Goal: Task Accomplishment & Management: Use online tool/utility

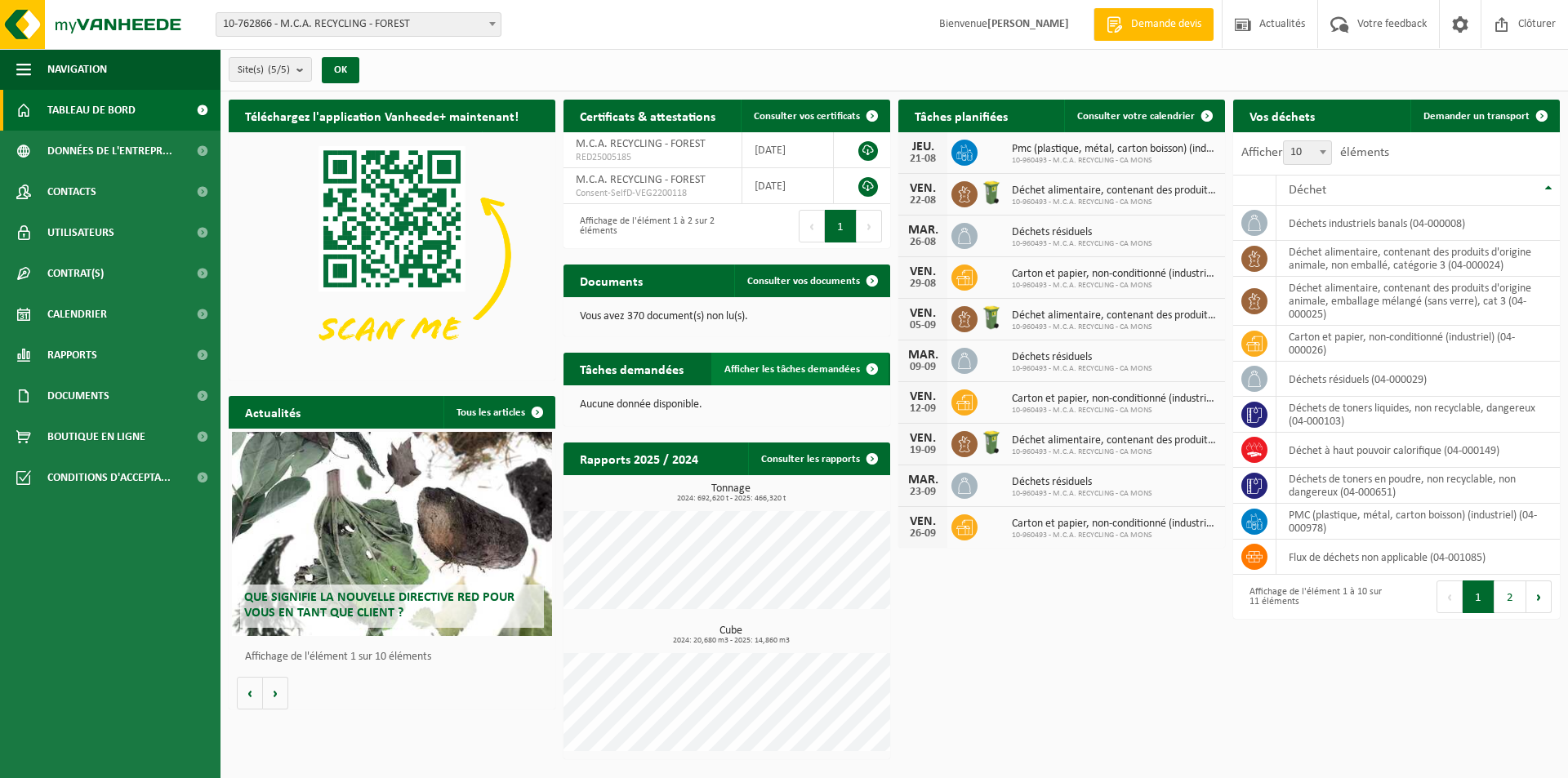
click at [861, 370] on span at bounding box center [871, 369] width 32 height 32
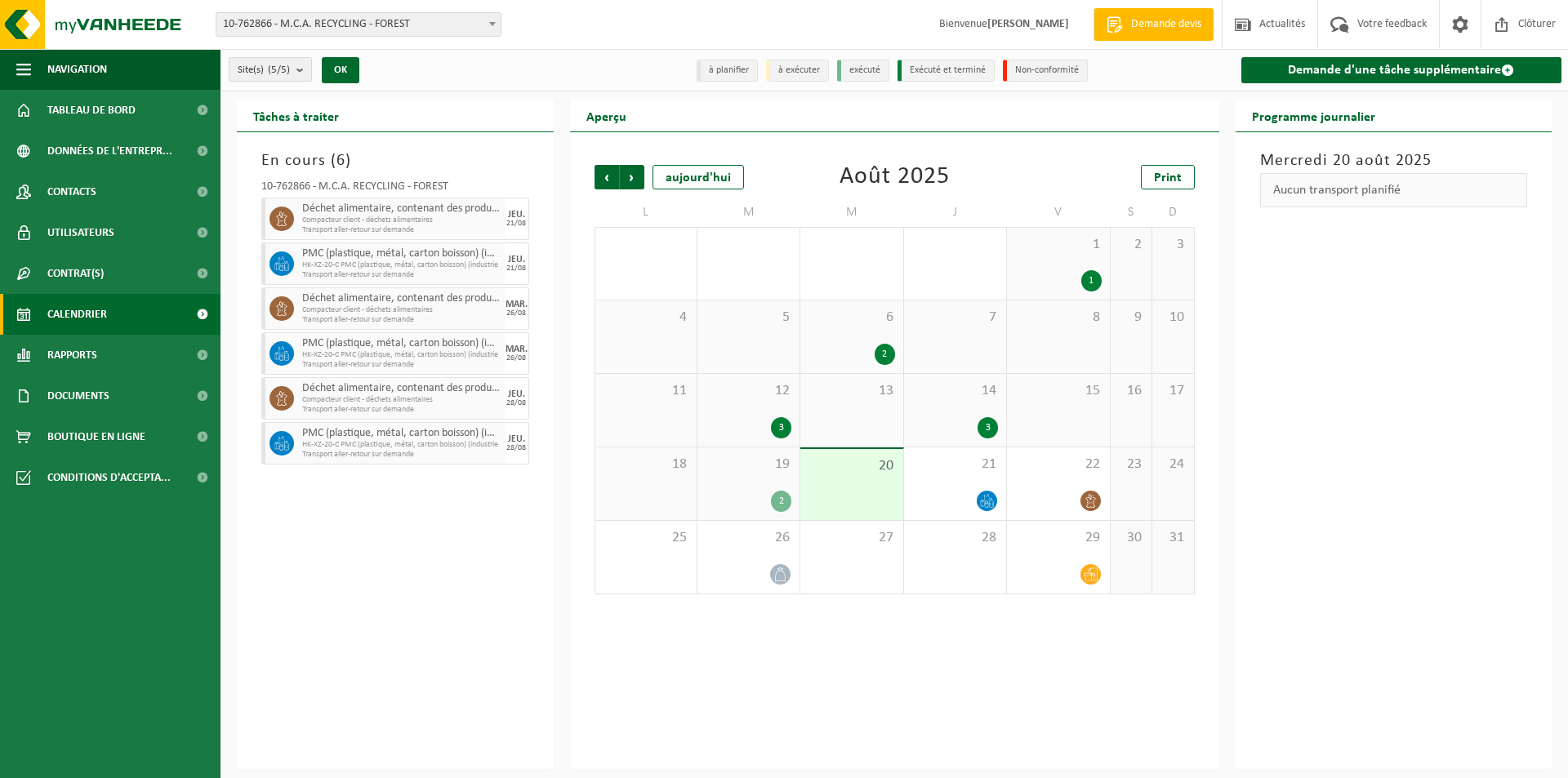
click at [750, 475] on div "19 2" at bounding box center [748, 484] width 102 height 73
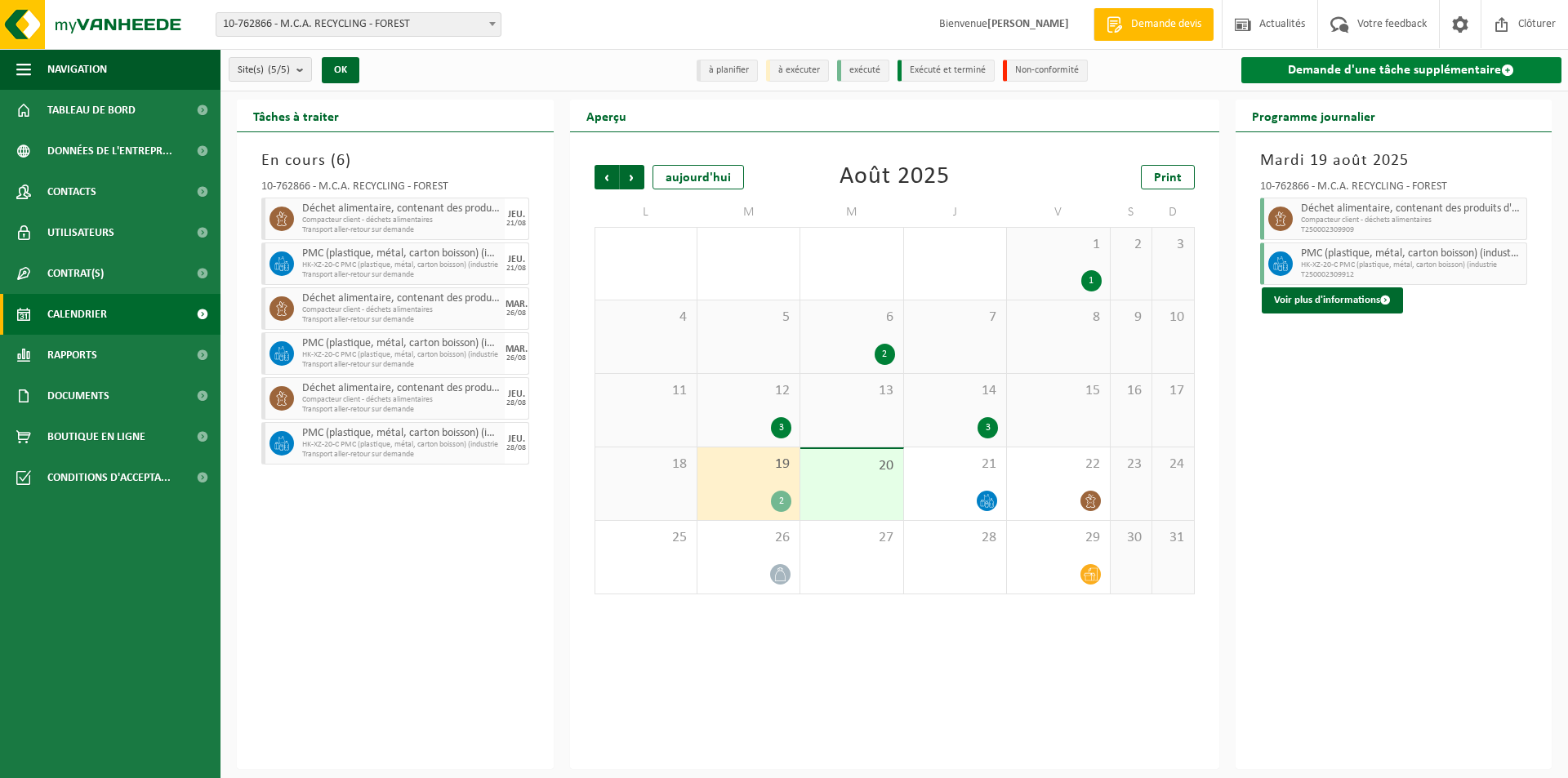
click at [1386, 83] on link "Demande d'une tâche supplémentaire" at bounding box center [1401, 70] width 321 height 26
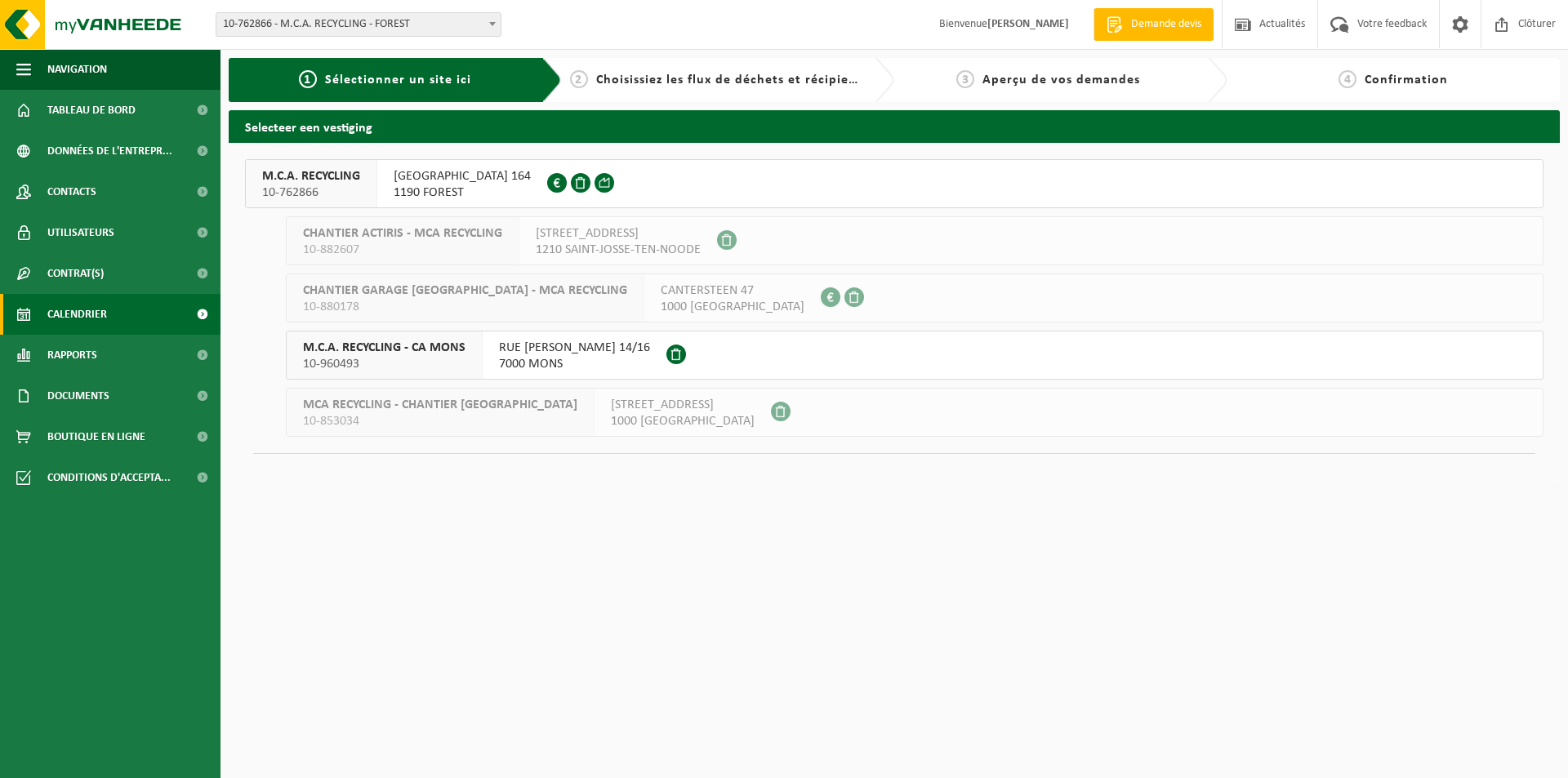
click at [44, 316] on link "Calendrier" at bounding box center [110, 314] width 220 height 41
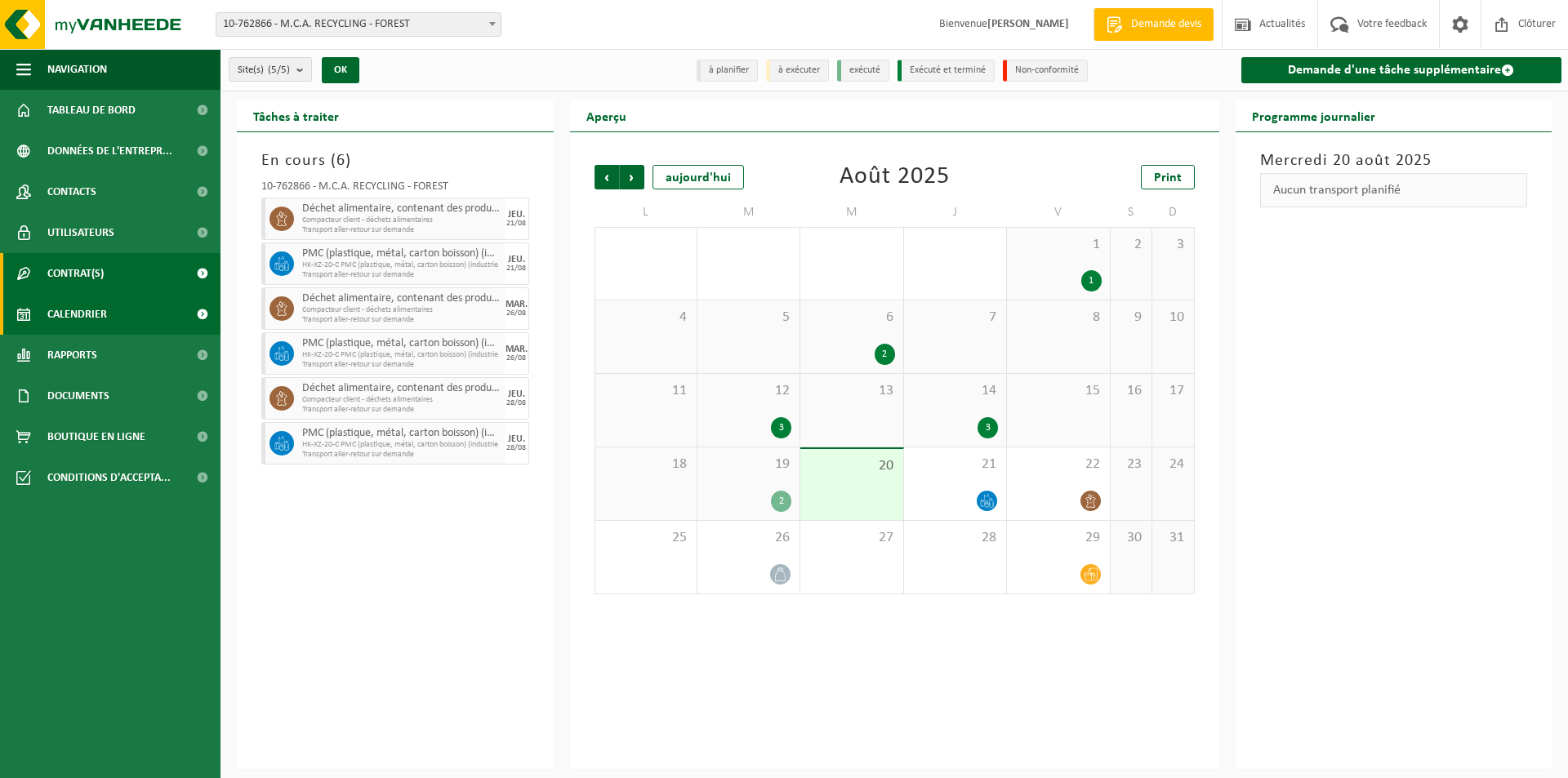
click at [110, 257] on link "Contrat(s)" at bounding box center [110, 273] width 220 height 41
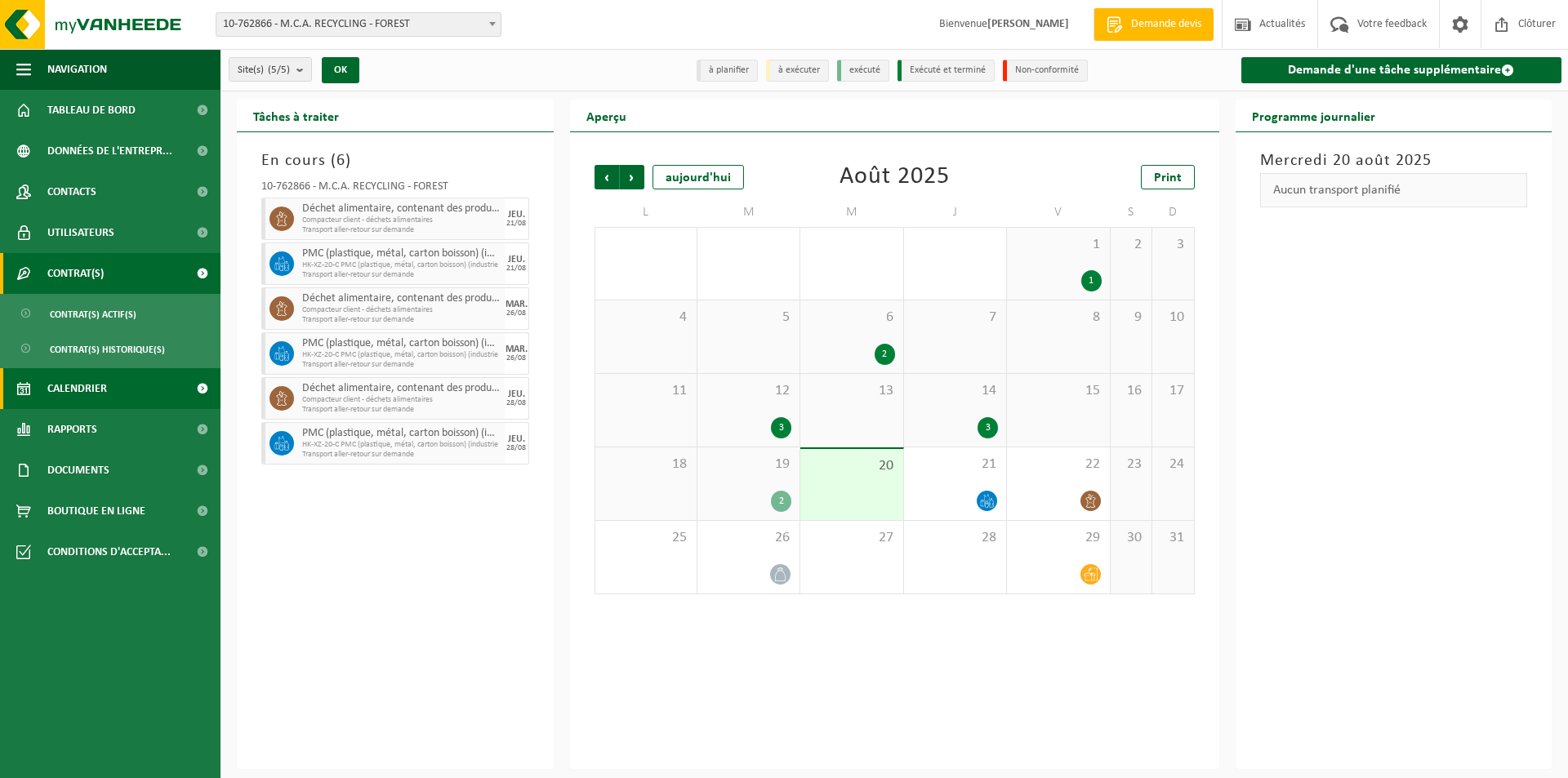
click at [139, 285] on link "Contrat(s)" at bounding box center [110, 273] width 220 height 41
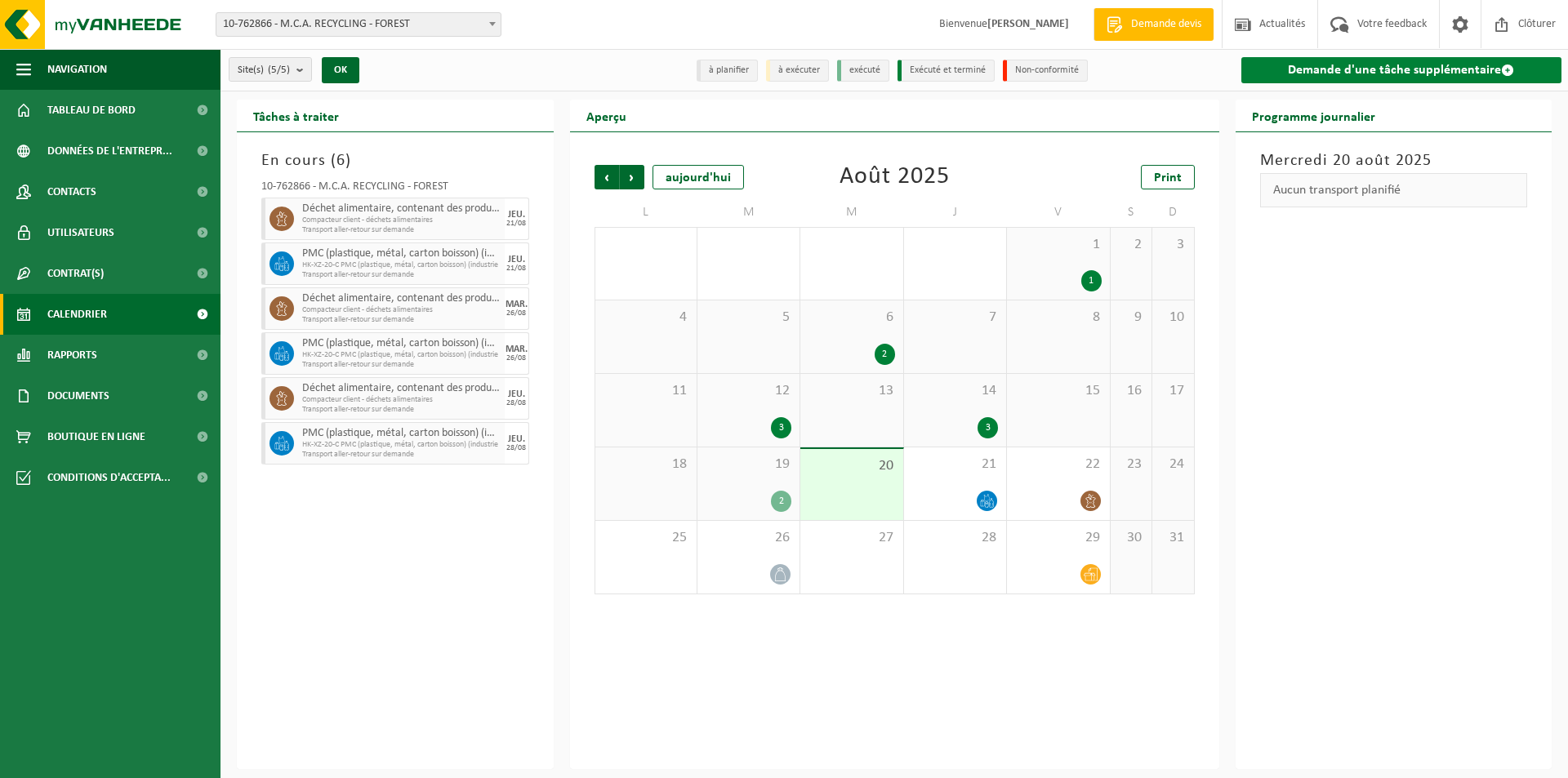
click at [1512, 59] on link "Demande d'une tâche supplémentaire" at bounding box center [1401, 70] width 321 height 26
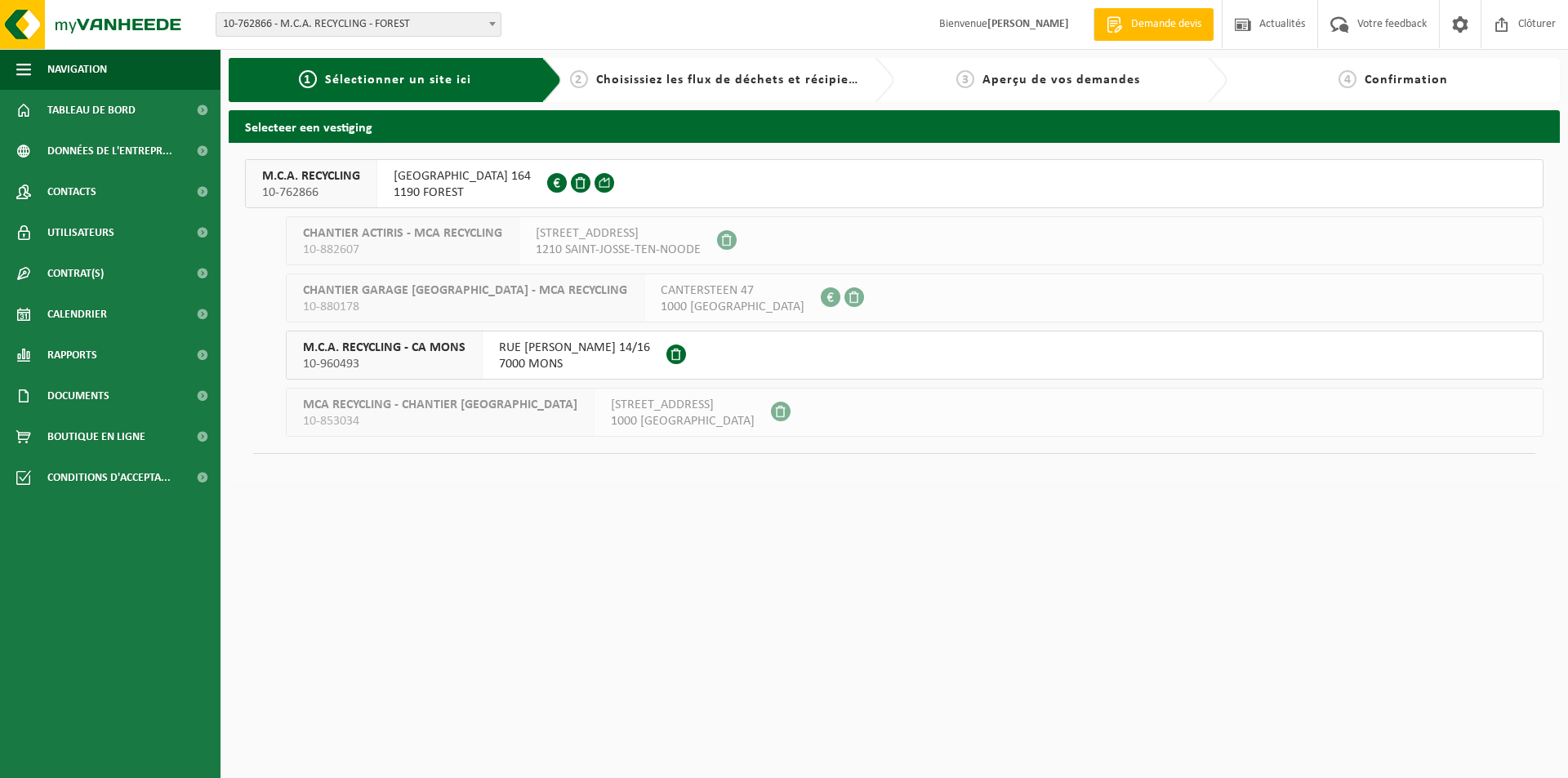
click at [572, 190] on div at bounding box center [583, 183] width 71 height 47
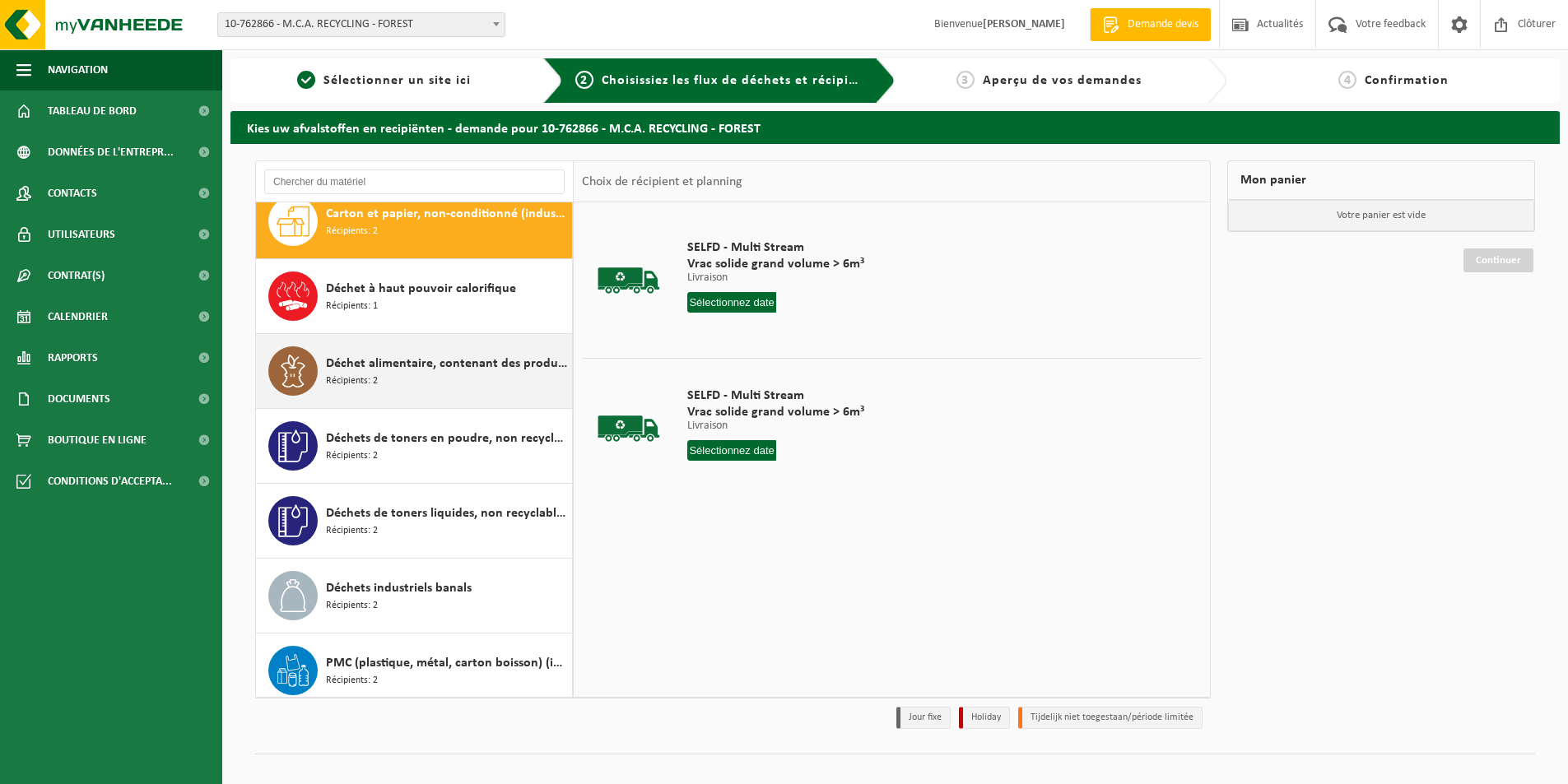
scroll to position [28, 0]
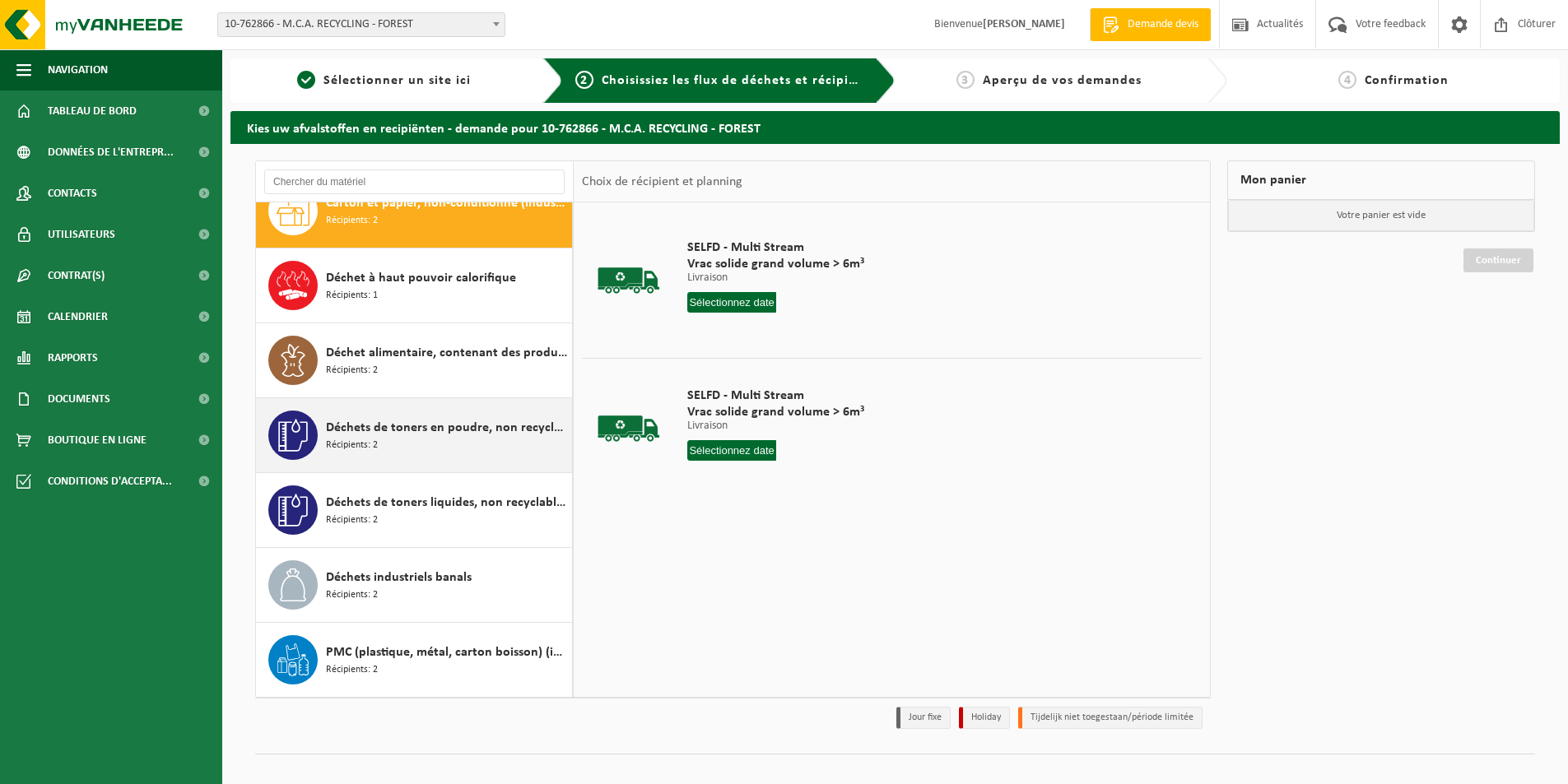
click at [409, 442] on div "Déchets de toners en poudre, non recyclable, non dangereux Récipients: 2" at bounding box center [446, 435] width 242 height 49
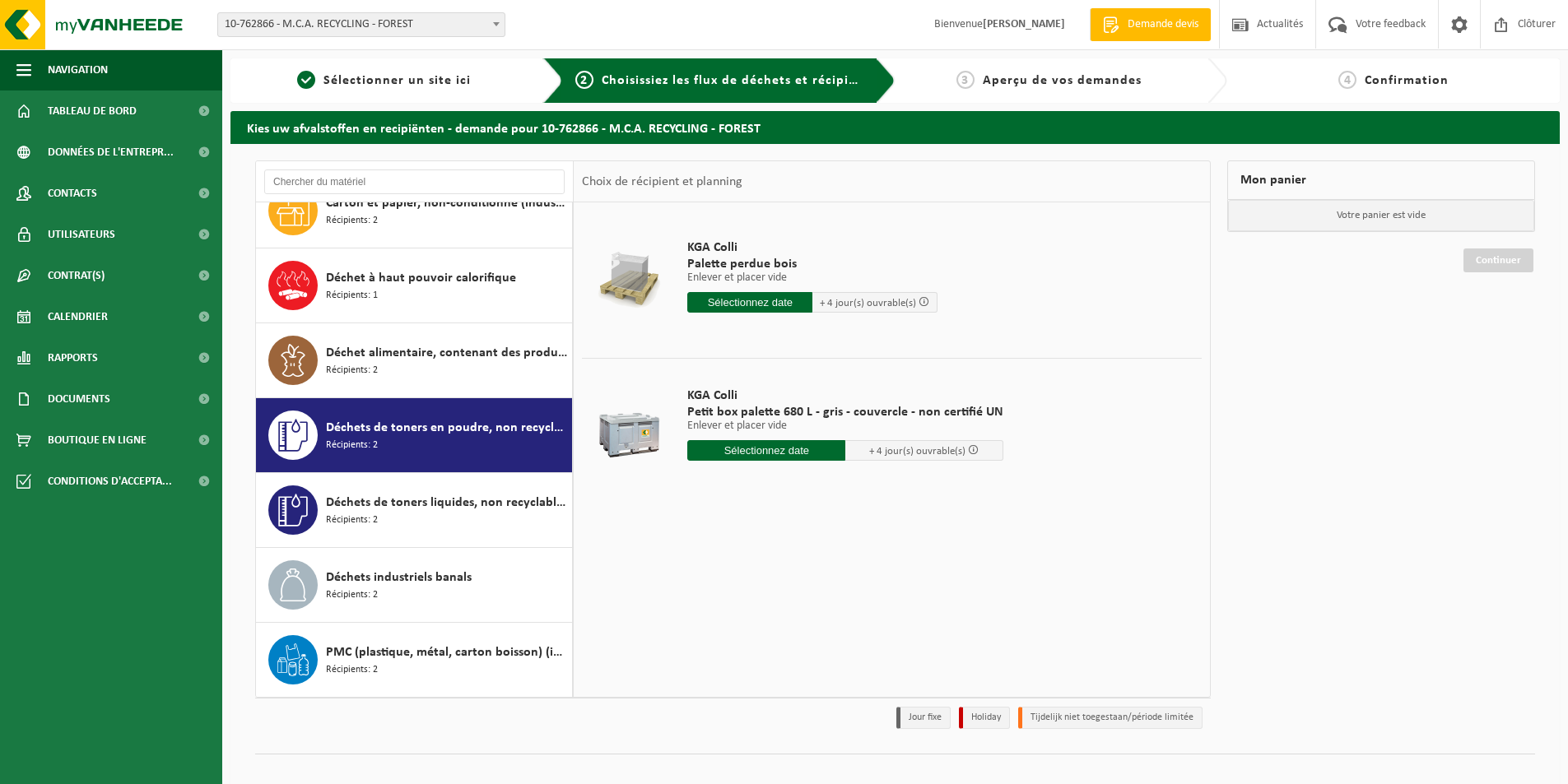
click at [879, 451] on span "+ 4 jour(s) ouvrable(s)" at bounding box center [917, 451] width 96 height 11
click at [814, 454] on input "text" at bounding box center [766, 450] width 158 height 21
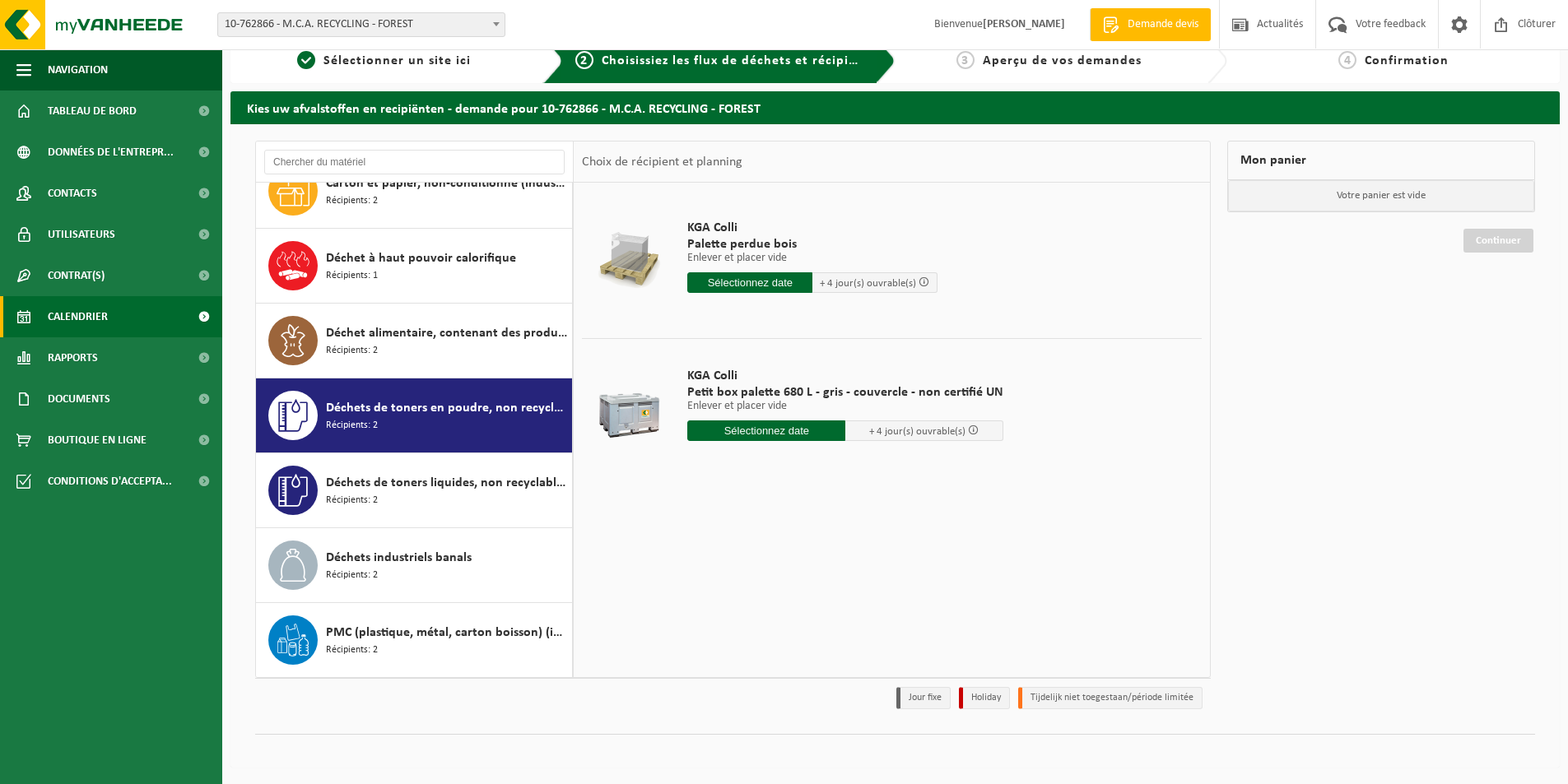
click at [99, 304] on span "Calendrier" at bounding box center [78, 316] width 60 height 41
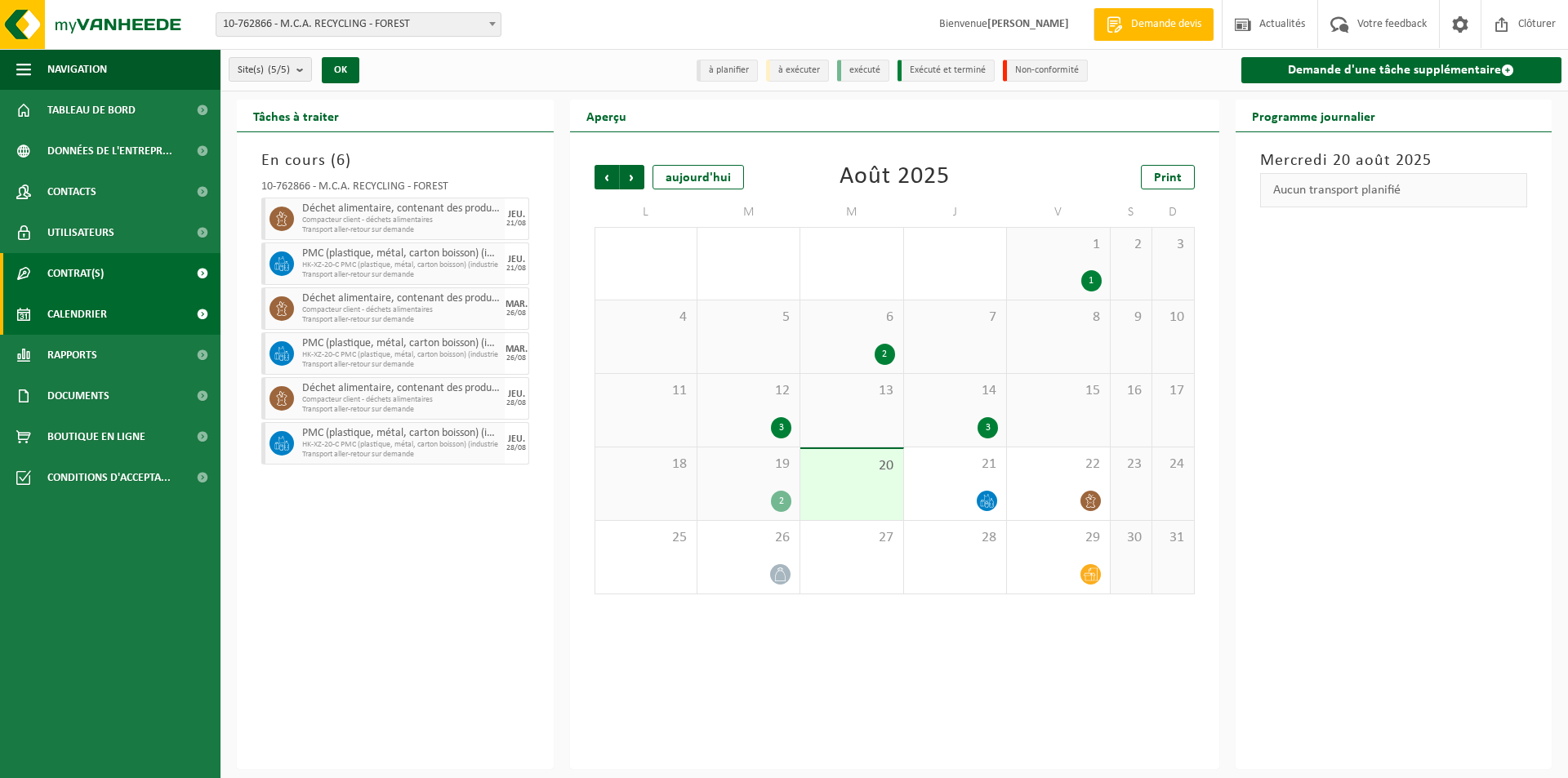
click at [111, 275] on link "Contrat(s)" at bounding box center [110, 273] width 220 height 41
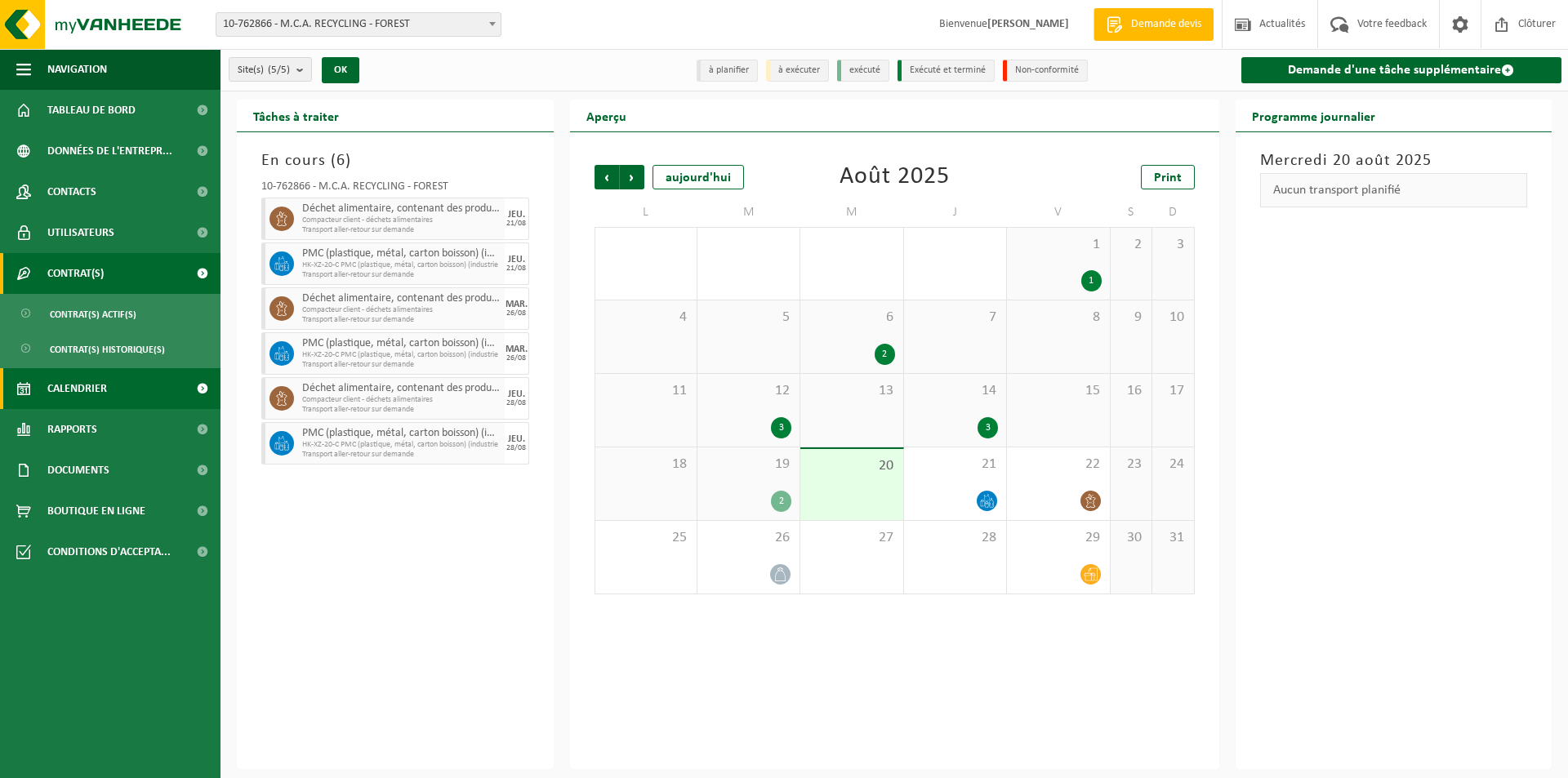
click at [111, 275] on link "Contrat(s)" at bounding box center [110, 273] width 220 height 41
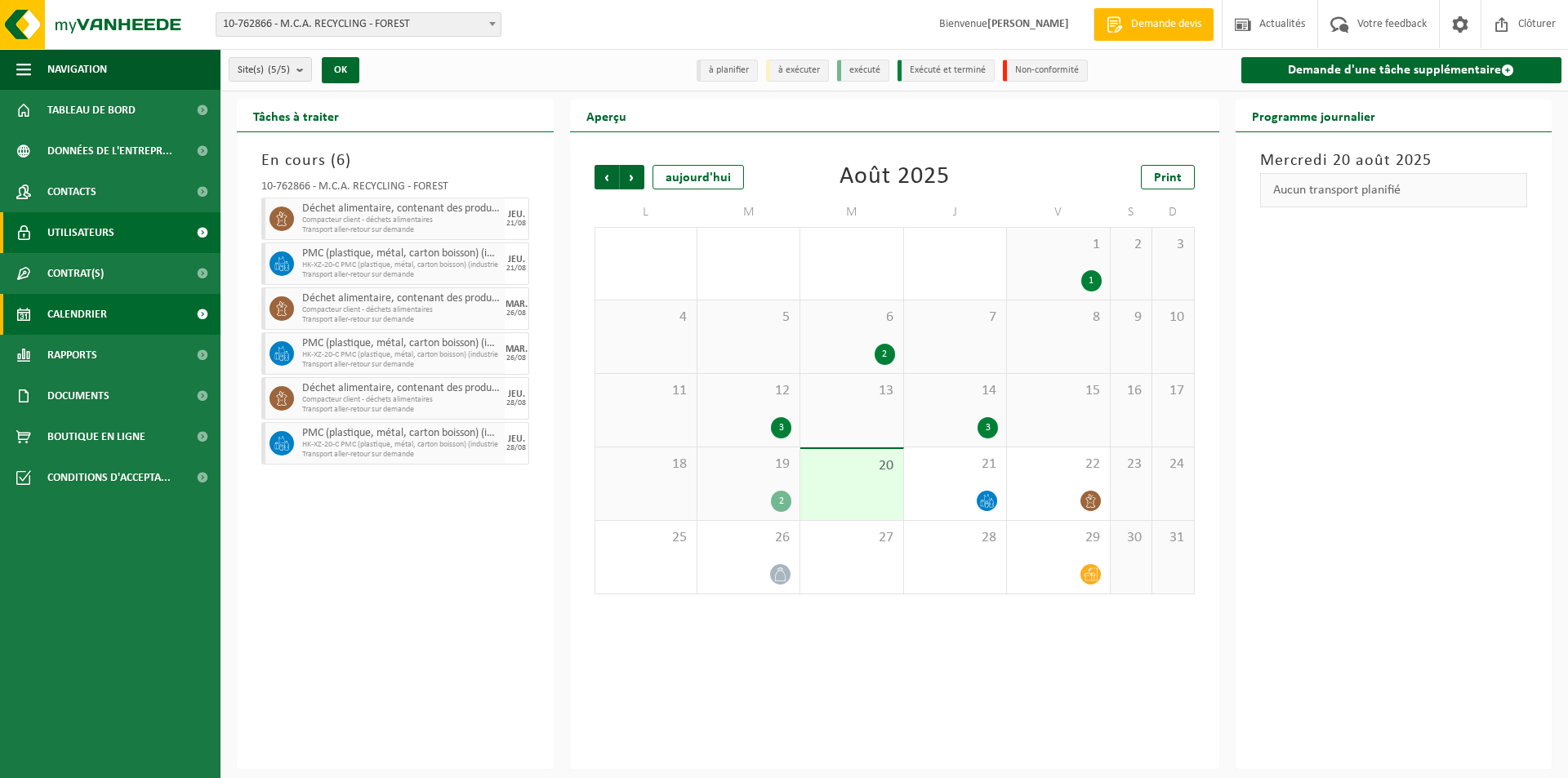
click at [114, 242] on link "Utilisateurs" at bounding box center [110, 232] width 220 height 41
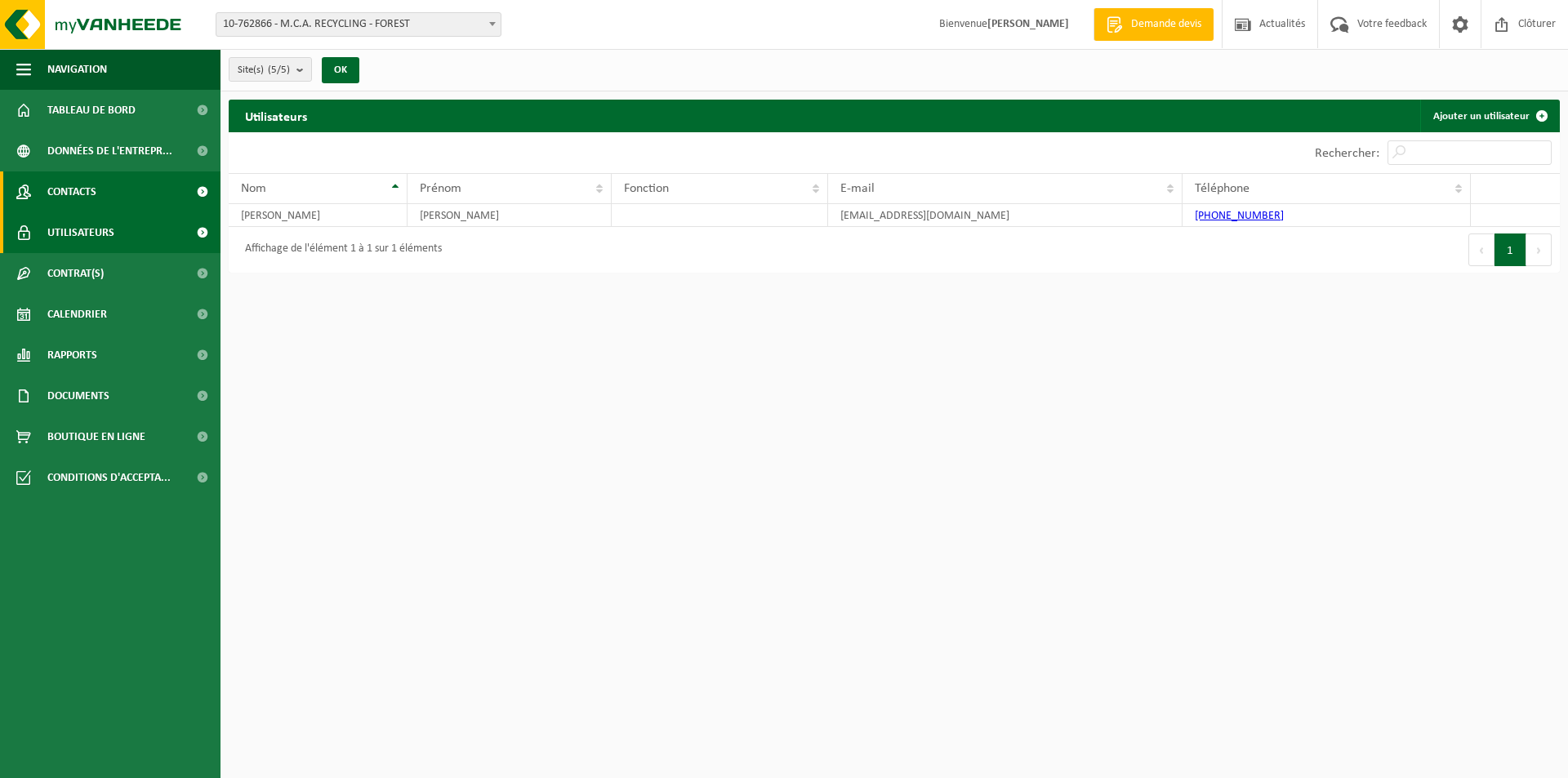
click at [115, 205] on link "Contacts" at bounding box center [110, 191] width 220 height 41
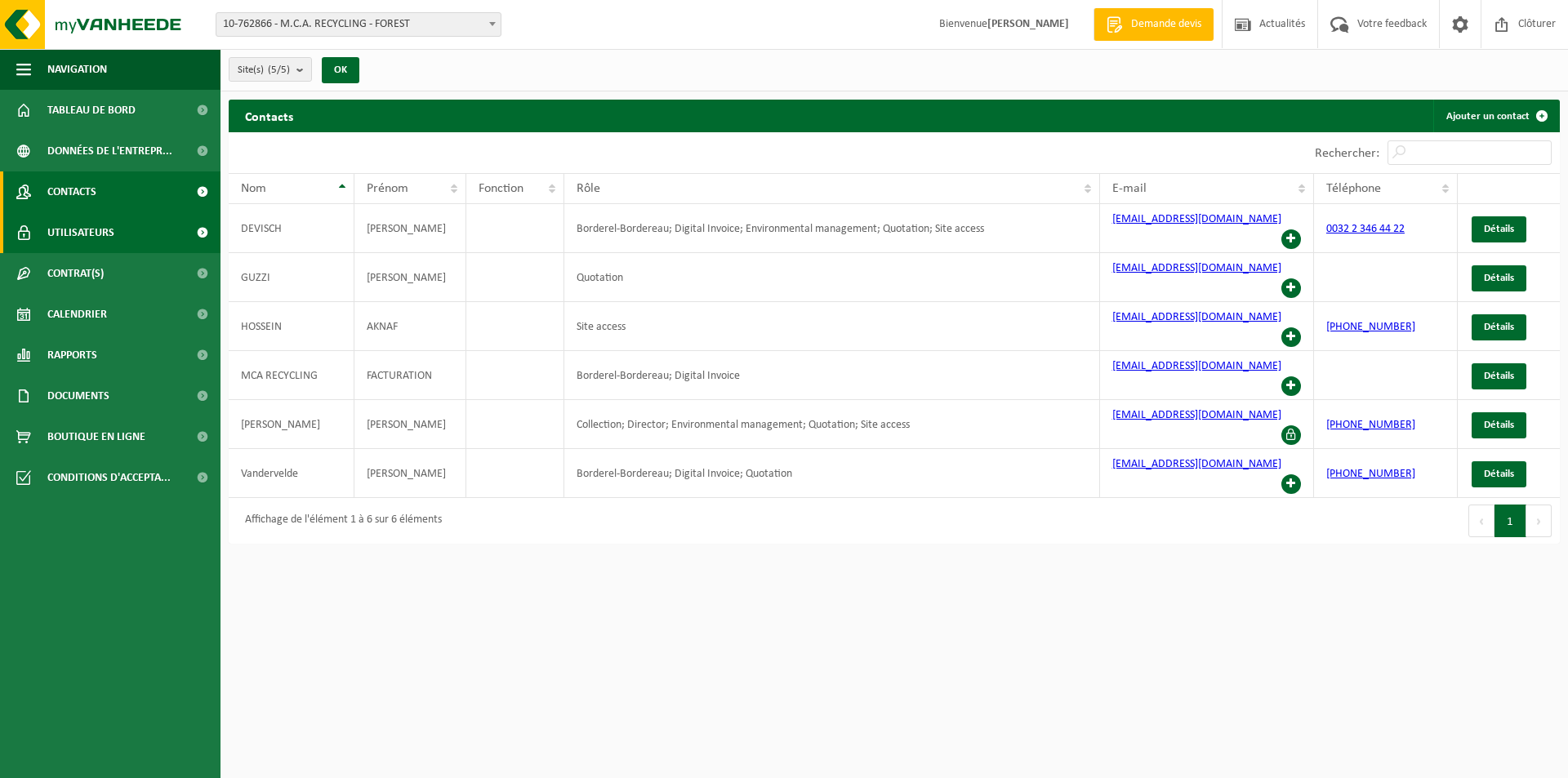
click at [116, 242] on link "Utilisateurs" at bounding box center [110, 232] width 220 height 41
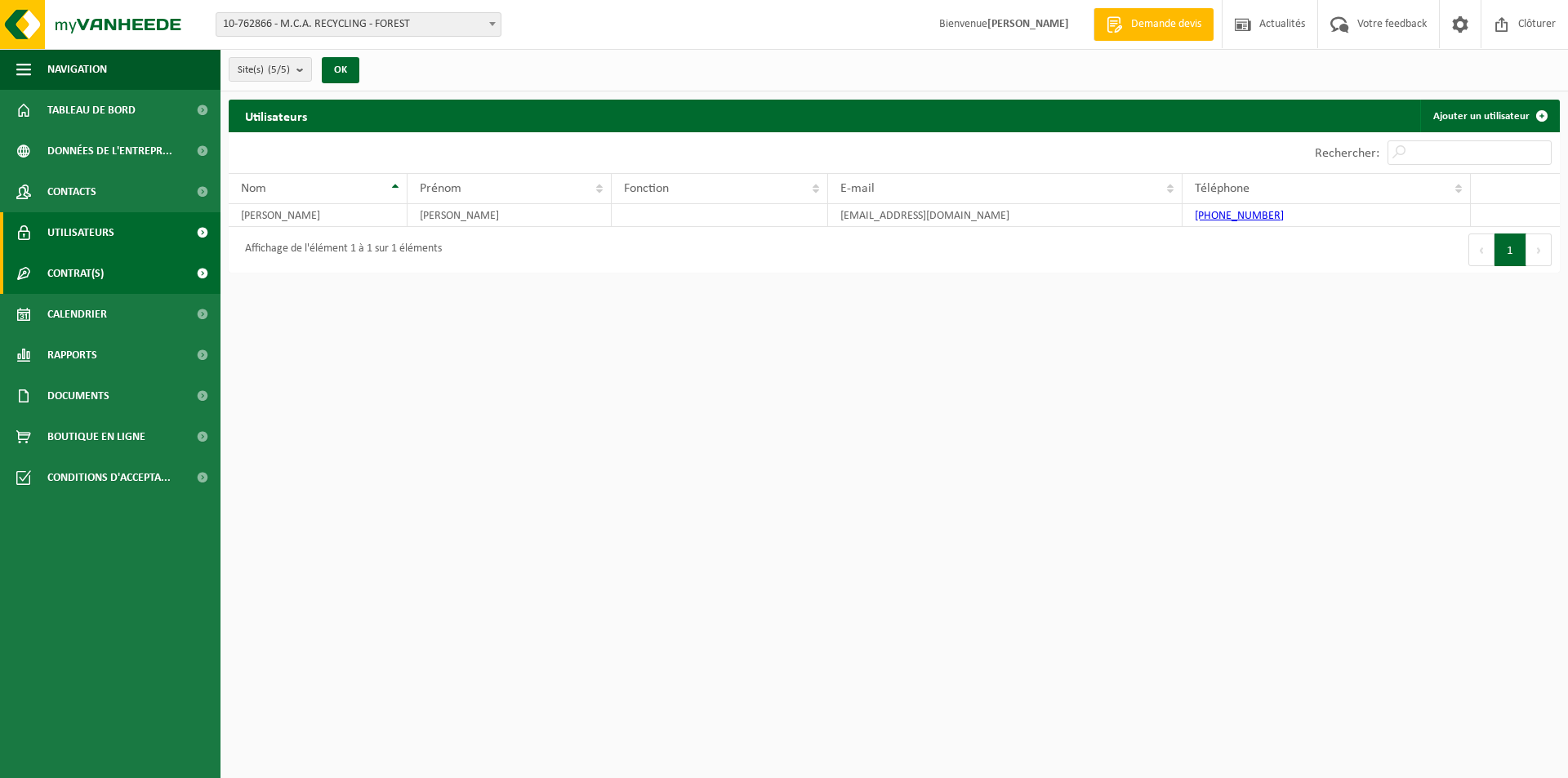
click at [119, 279] on link "Contrat(s)" at bounding box center [110, 273] width 220 height 41
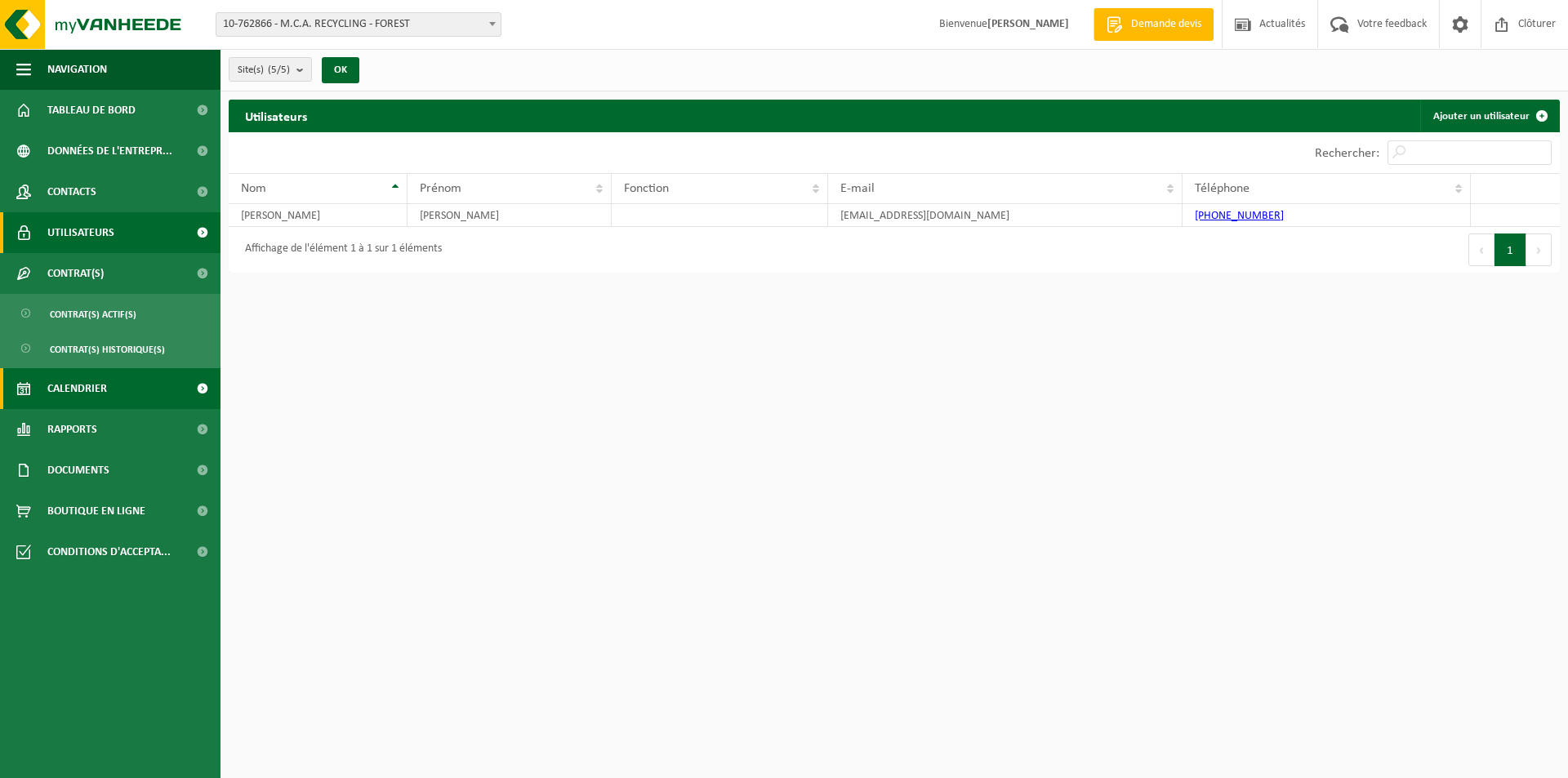
click at [130, 375] on link "Calendrier" at bounding box center [110, 388] width 220 height 41
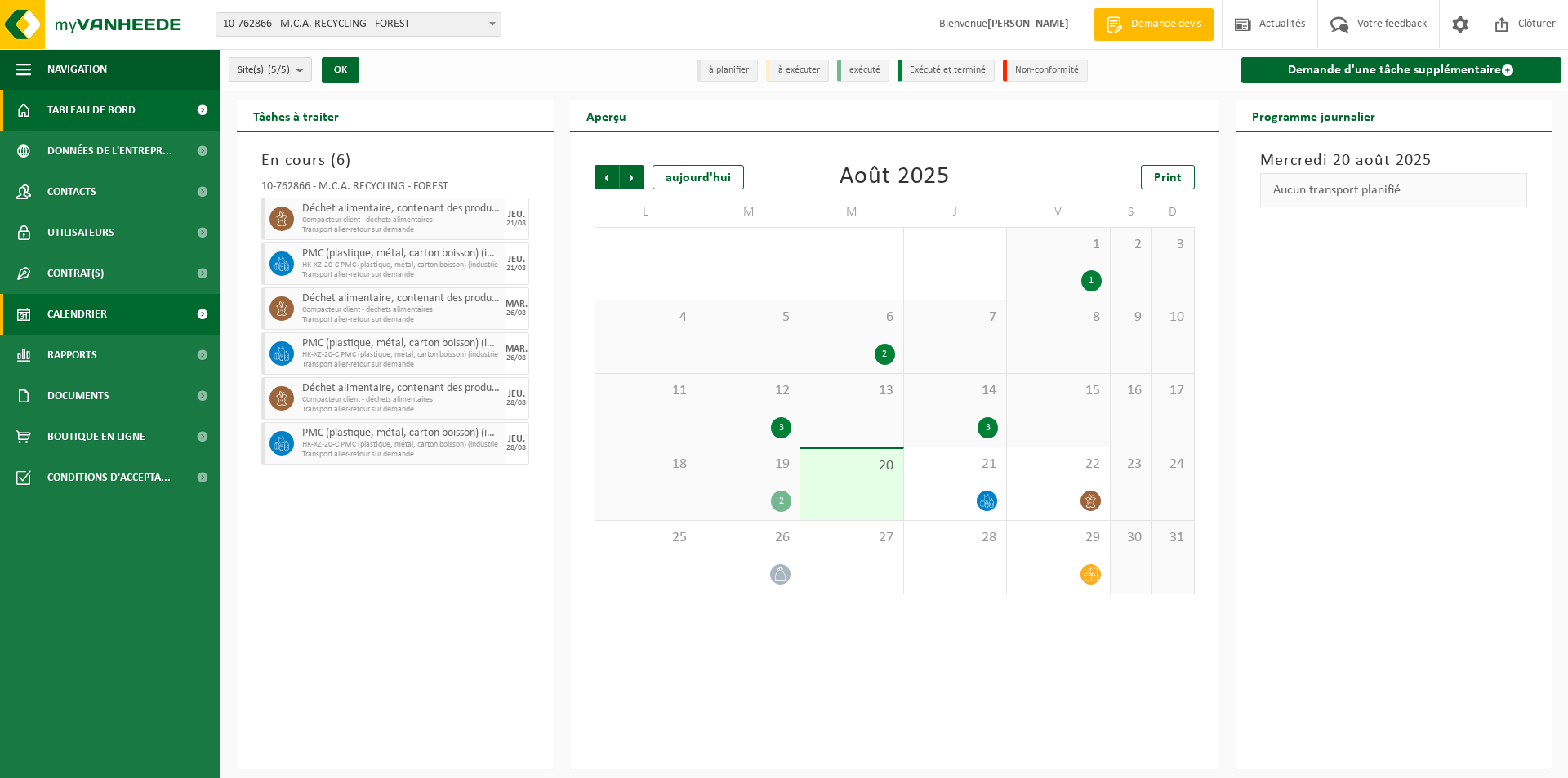
click at [125, 106] on span "Tableau de bord" at bounding box center [91, 110] width 88 height 41
